Goal: Transaction & Acquisition: Purchase product/service

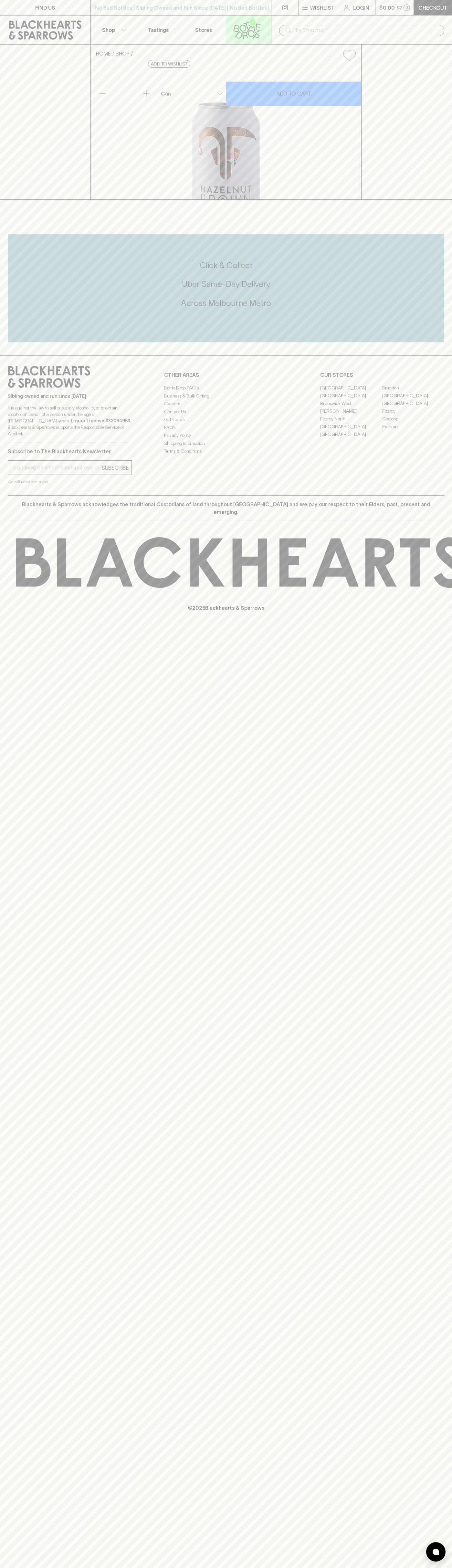
click at [237, 26] on icon at bounding box center [236, 28] width 6 height 7
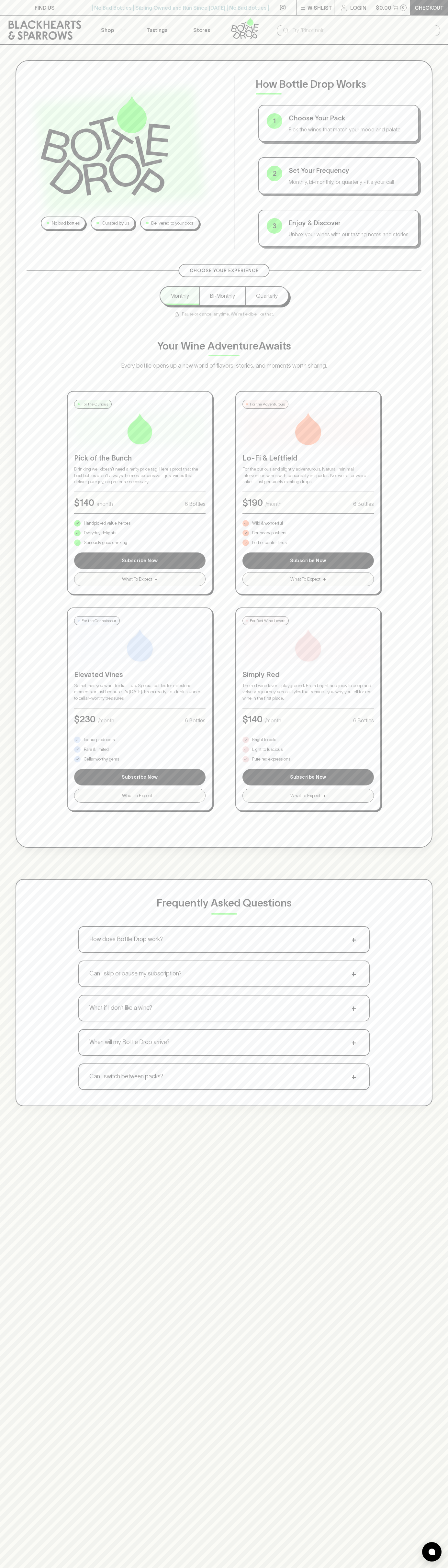
click at [424, 1179] on div "No bad bottles Curated by us Delivered to your door How Bottle Drop Works 1 Cho…" at bounding box center [224, 829] width 448 height 1568
click at [317, 1572] on html "FIND US | No Bad Bottles | Sibling Owned and Run Since [DATE] | No Bad Bottles …" at bounding box center [224, 1014] width 448 height 2028
click at [8, 778] on div "No bad bottles Curated by us Delivered to your door How Bottle Drop Works 1 Cho…" at bounding box center [224, 583] width 448 height 1077
click at [264, 740] on p "Bright to bold" at bounding box center [264, 739] width 24 height 7
